Goal: Navigation & Orientation: Find specific page/section

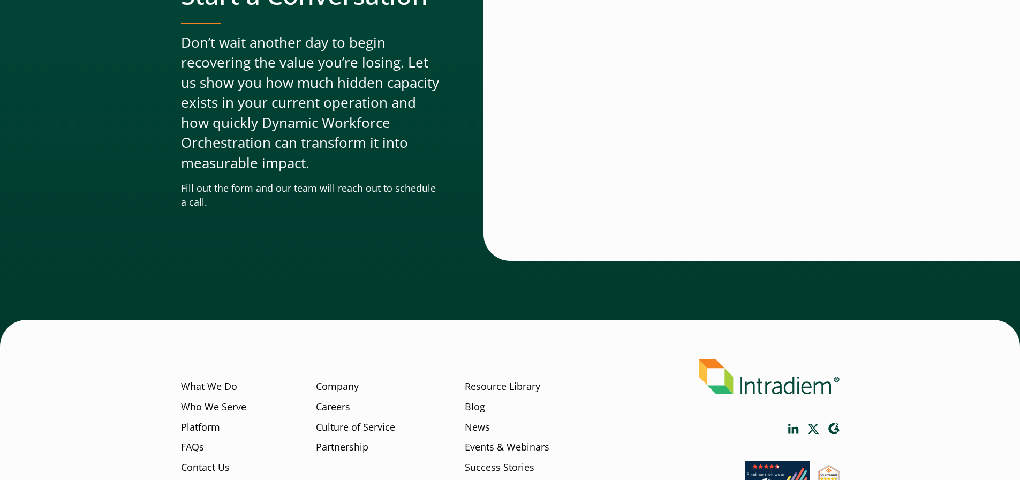
scroll to position [3610, 0]
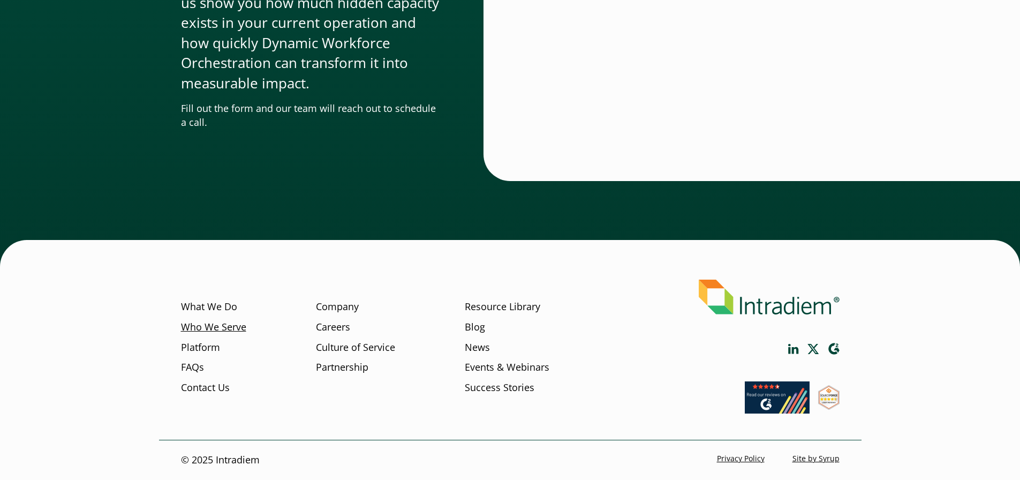
click at [225, 327] on link "Who We Serve" at bounding box center [213, 327] width 65 height 14
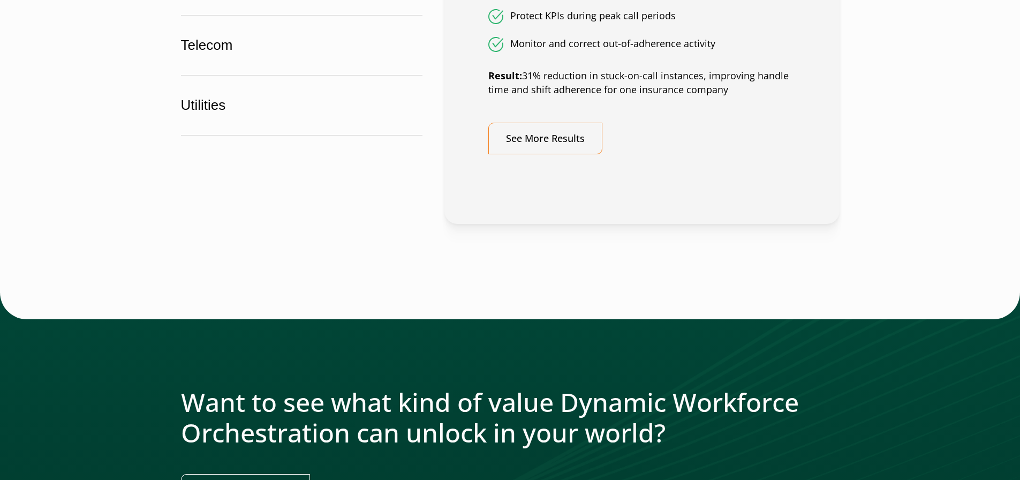
scroll to position [1266, 0]
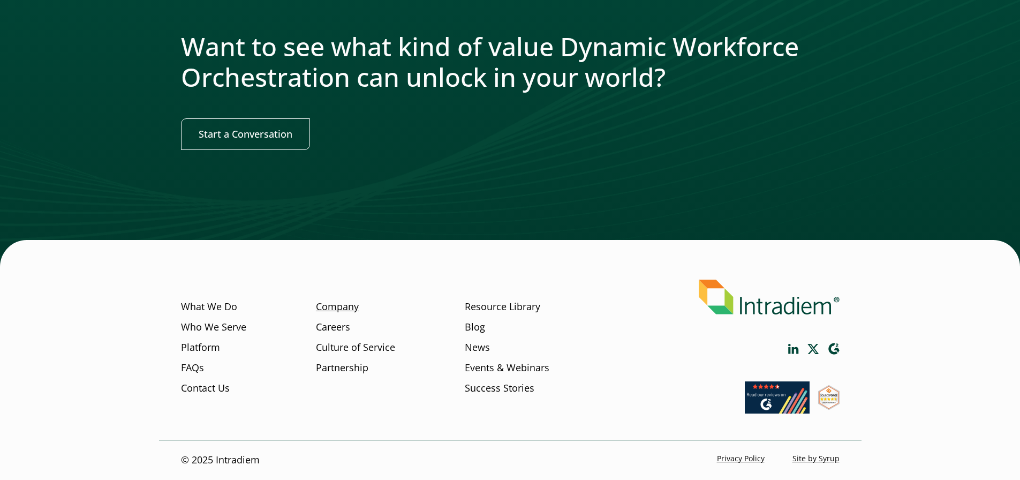
click at [321, 309] on link "Company" at bounding box center [337, 307] width 43 height 14
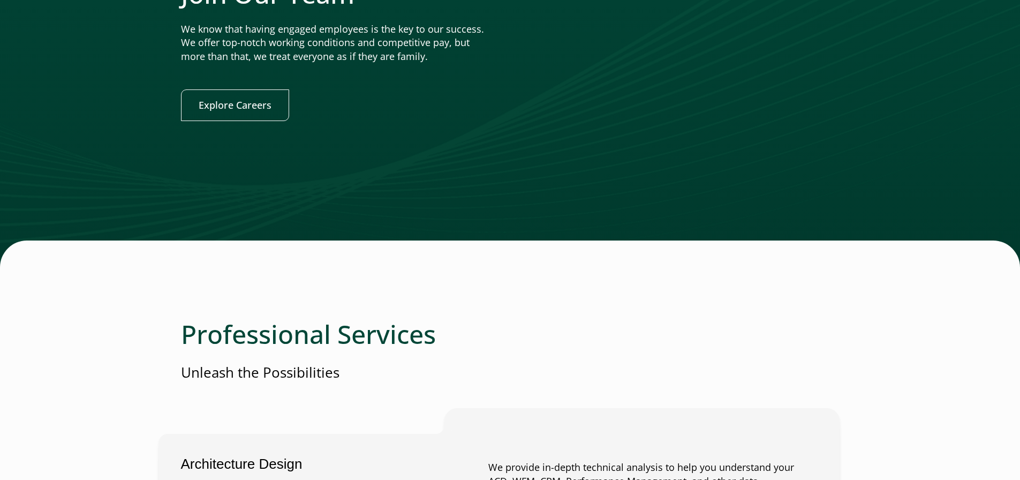
scroll to position [2249, 0]
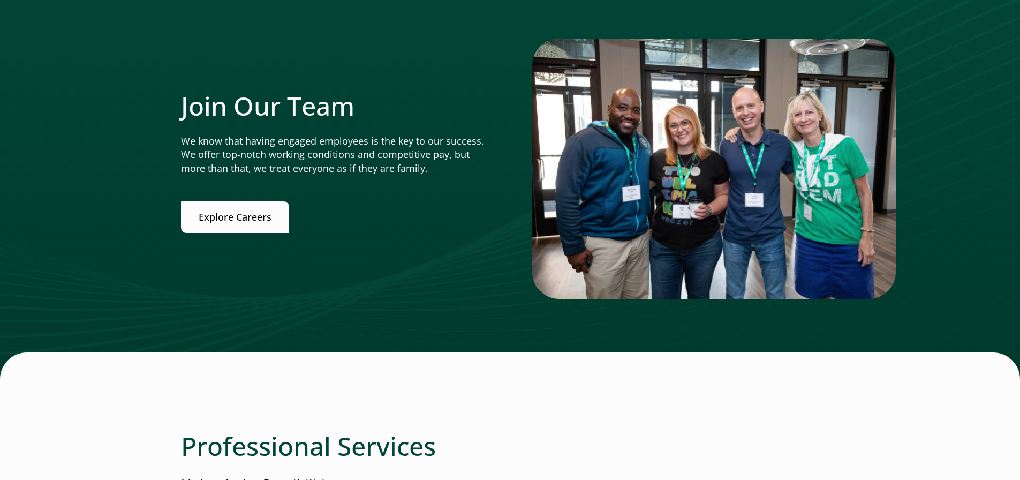
click at [245, 213] on link "Explore Careers" at bounding box center [235, 217] width 108 height 32
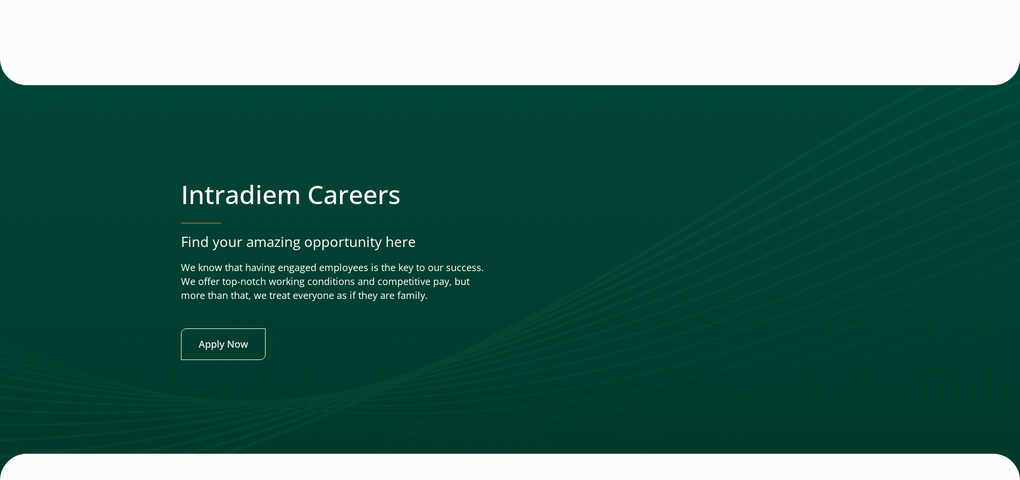
scroll to position [4213, 0]
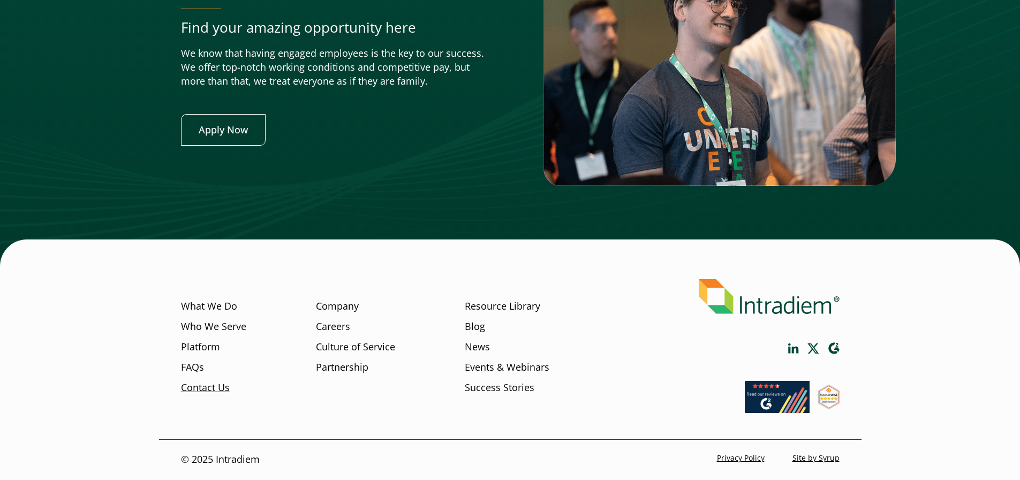
click at [210, 386] on link "Contact Us" at bounding box center [205, 388] width 49 height 14
